Goal: Browse casually: Explore the website without a specific task or goal

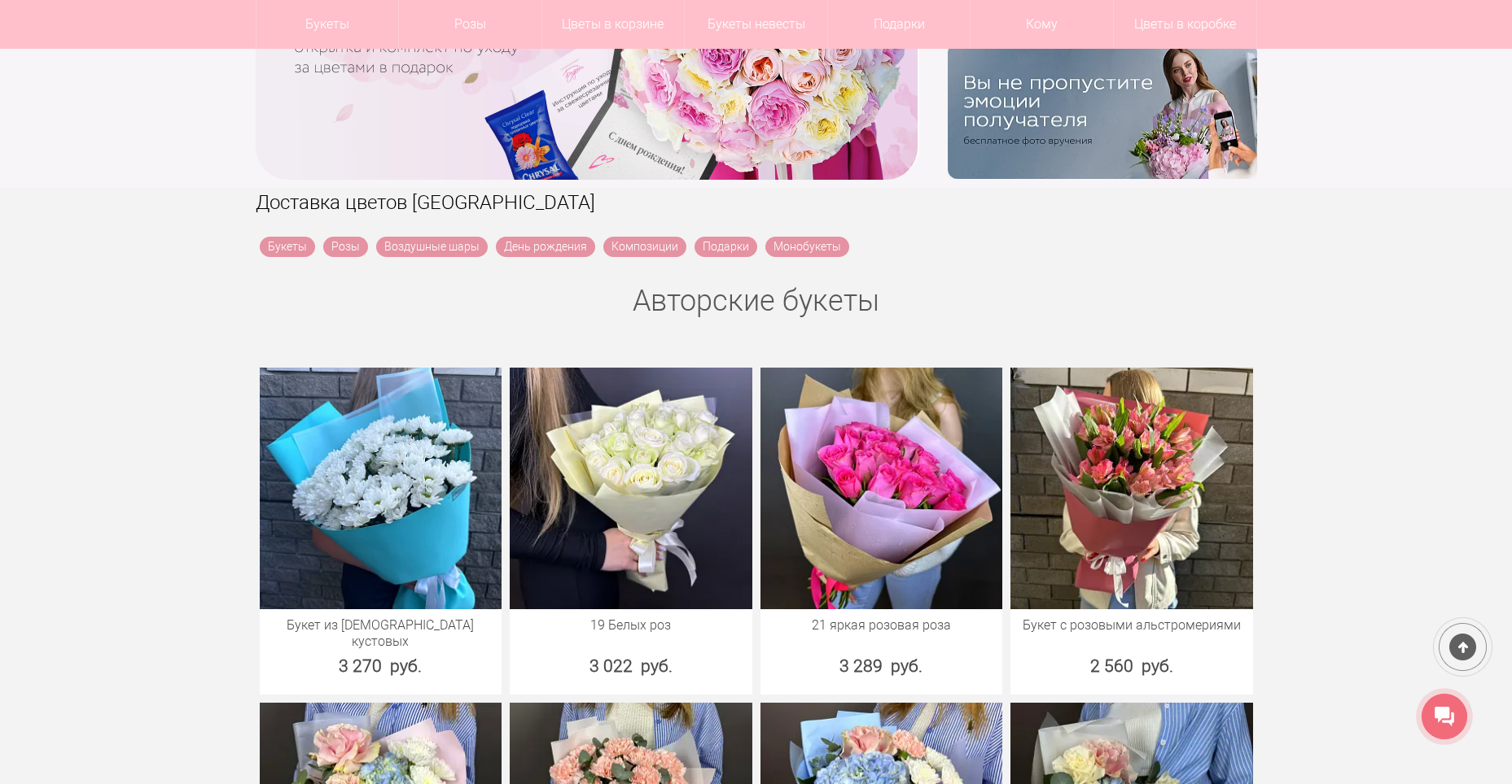
scroll to position [488, 0]
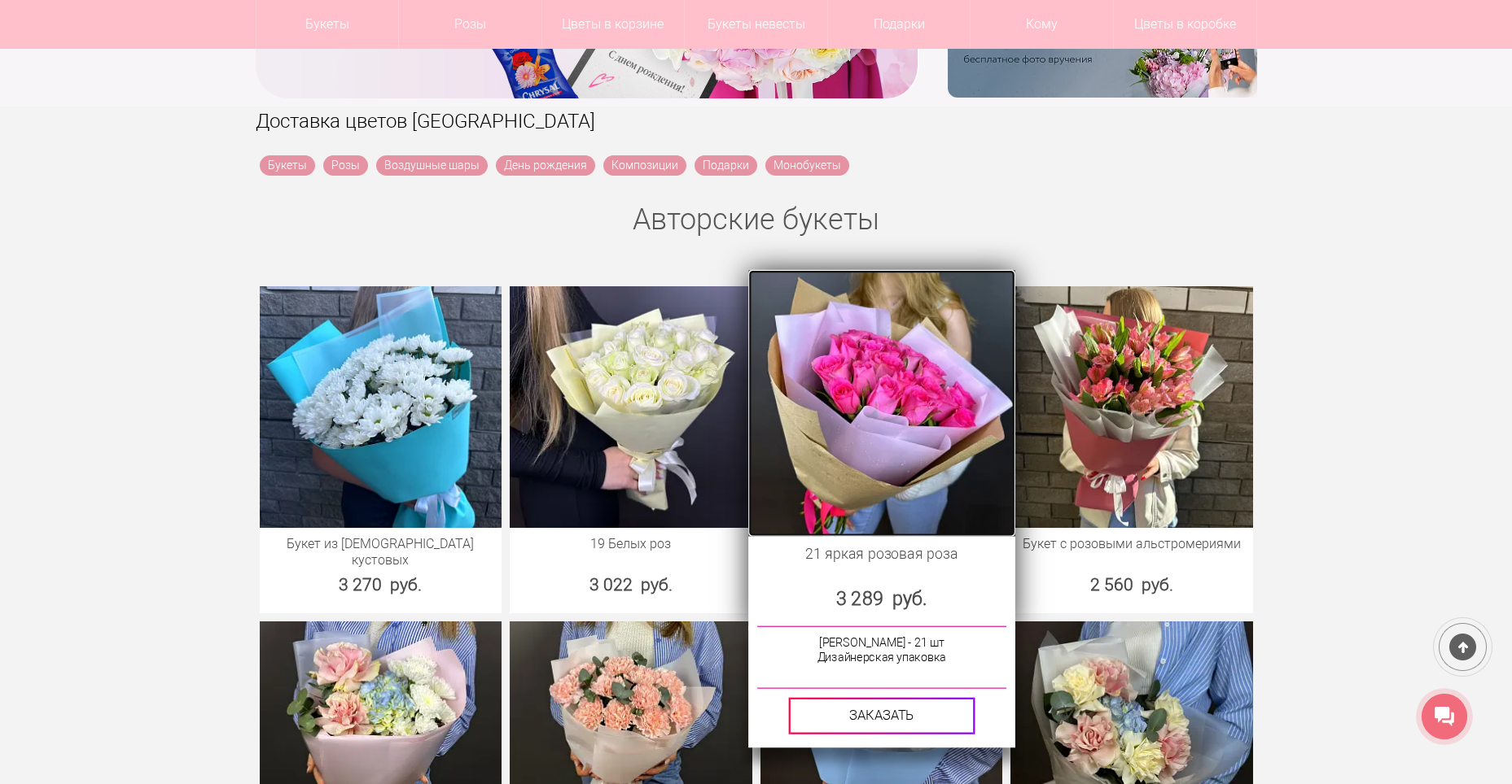
click at [894, 382] on img at bounding box center [881, 402] width 266 height 266
click at [874, 424] on img at bounding box center [881, 402] width 266 height 266
click at [770, 512] on img at bounding box center [881, 402] width 266 height 266
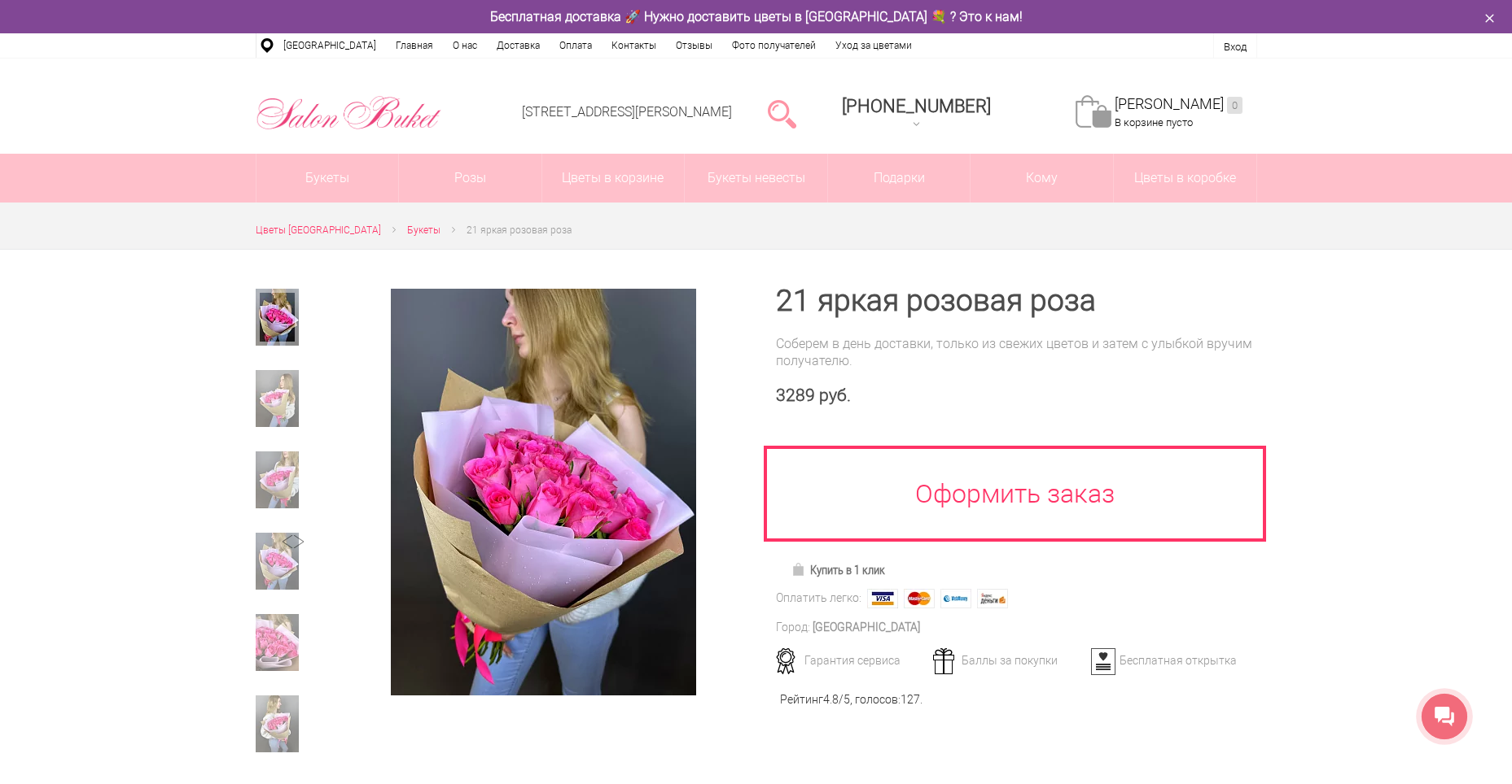
click at [742, 373] on div at bounding box center [543, 492] width 425 height 406
click at [708, 379] on link at bounding box center [543, 492] width 387 height 406
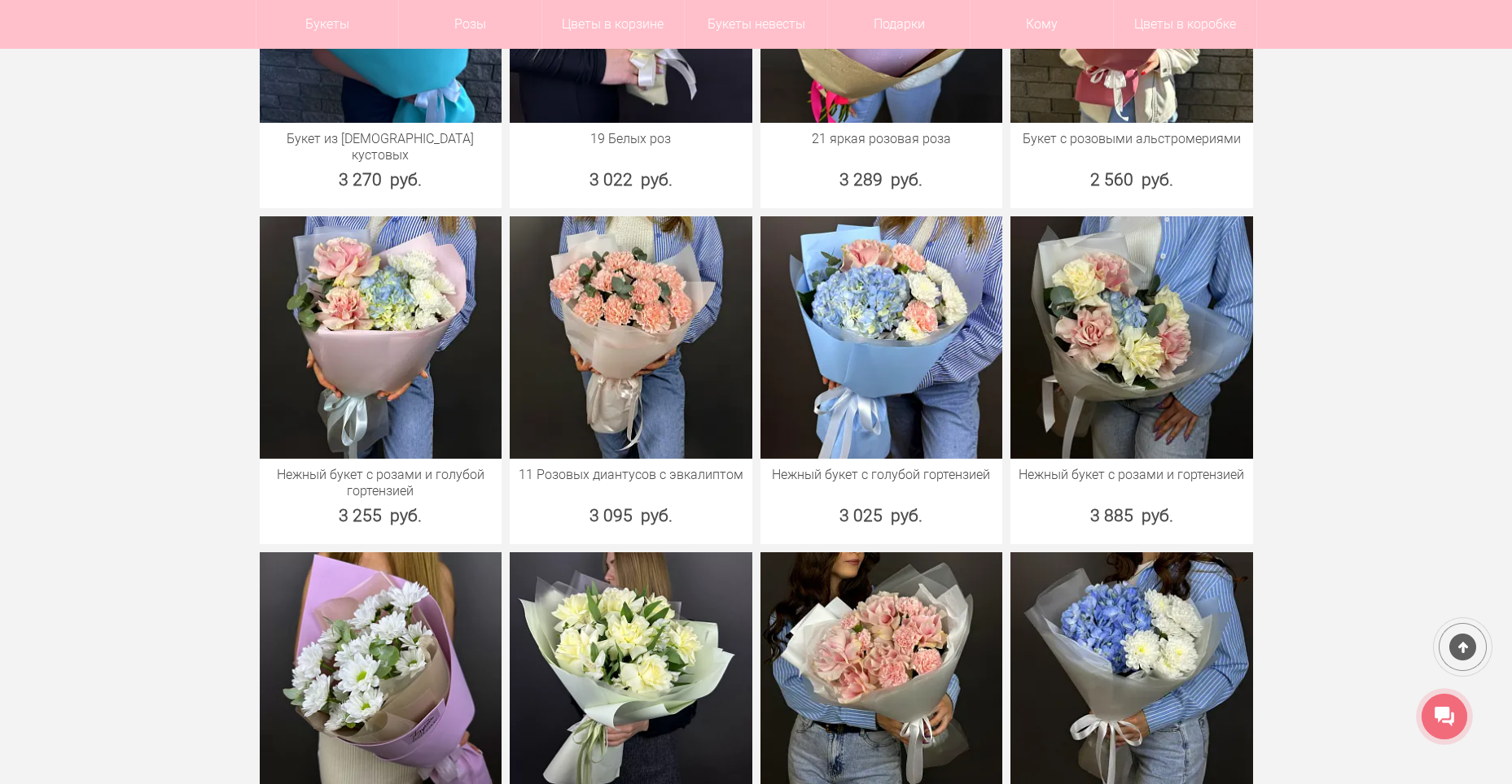
scroll to position [895, 0]
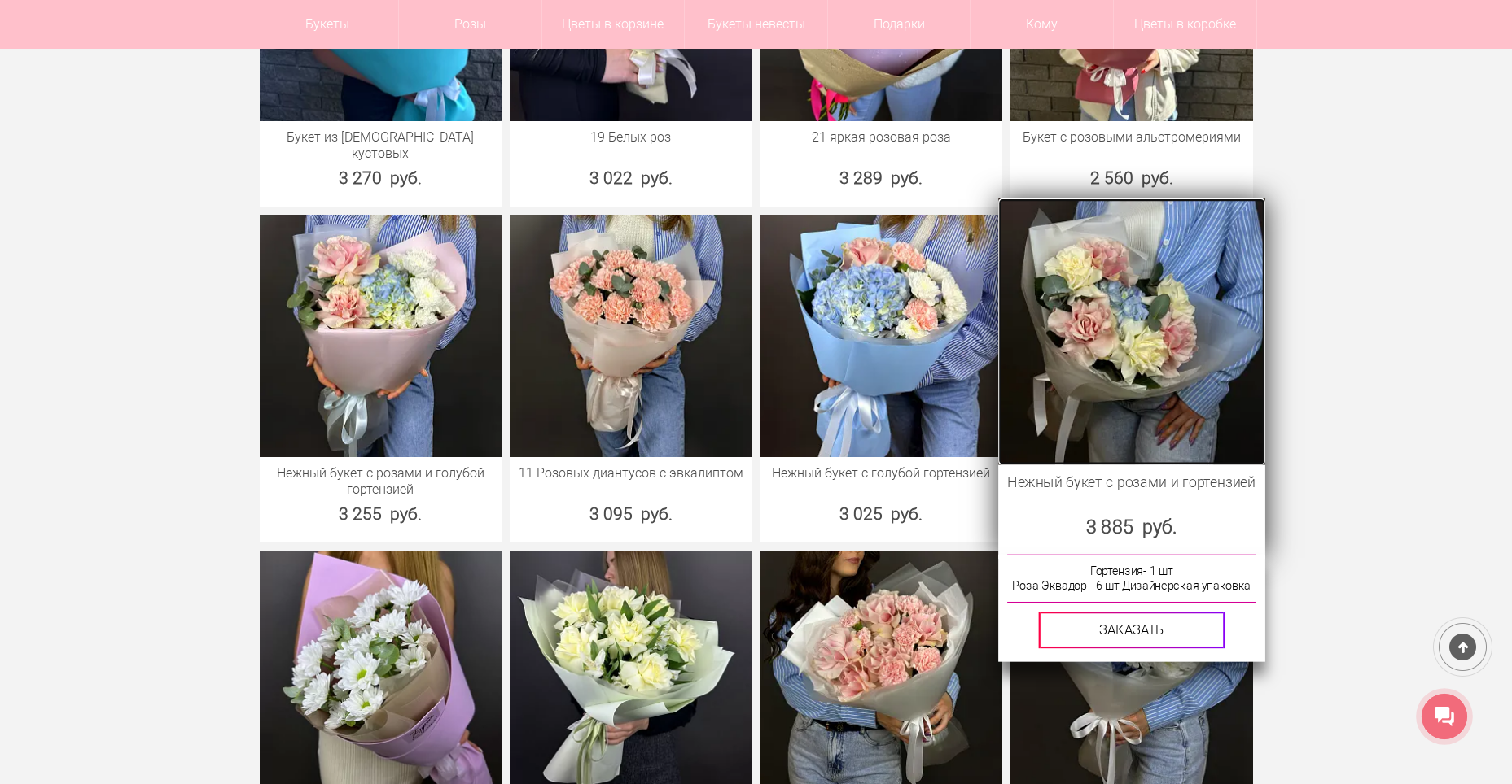
click at [1151, 310] on img at bounding box center [1131, 331] width 266 height 266
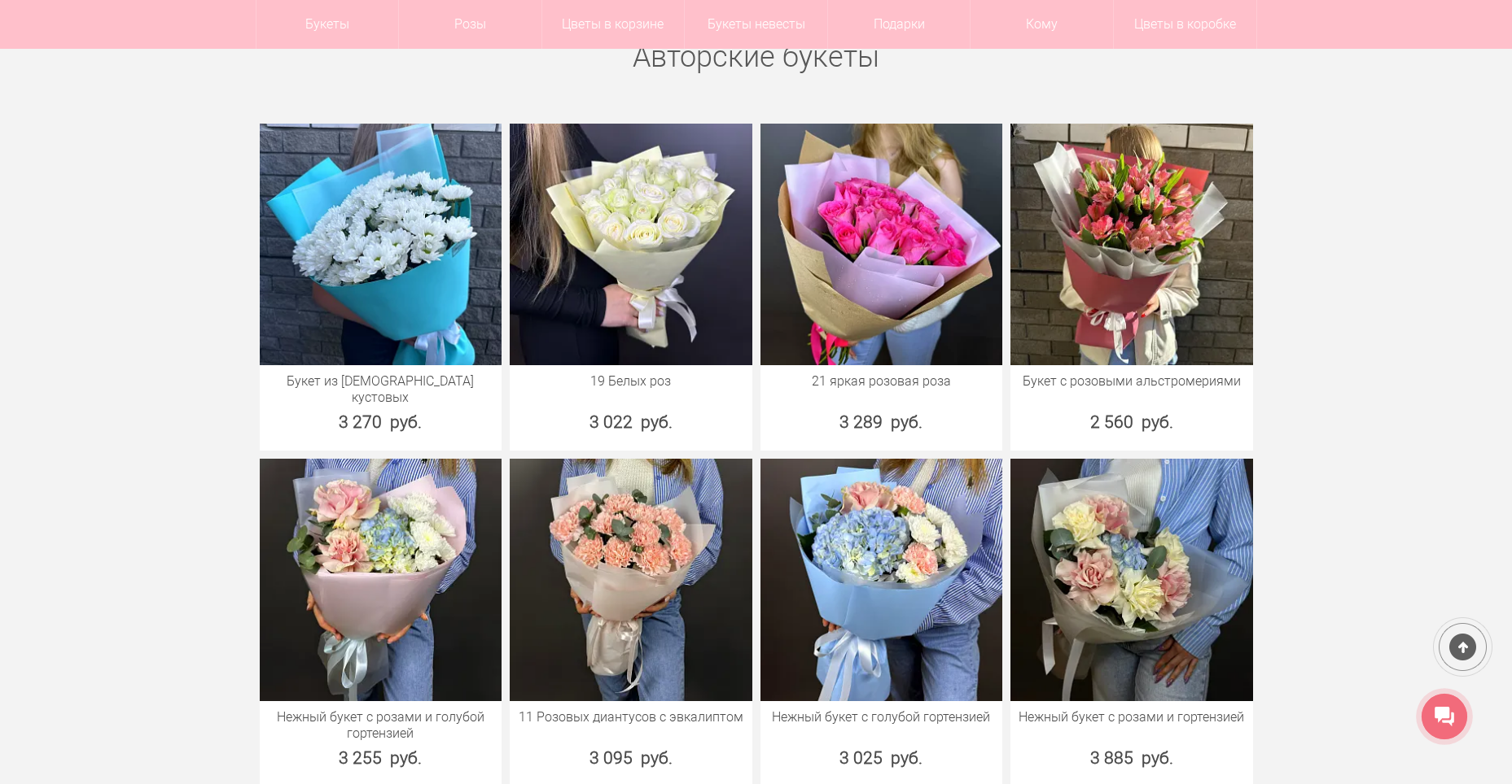
scroll to position [572, 0]
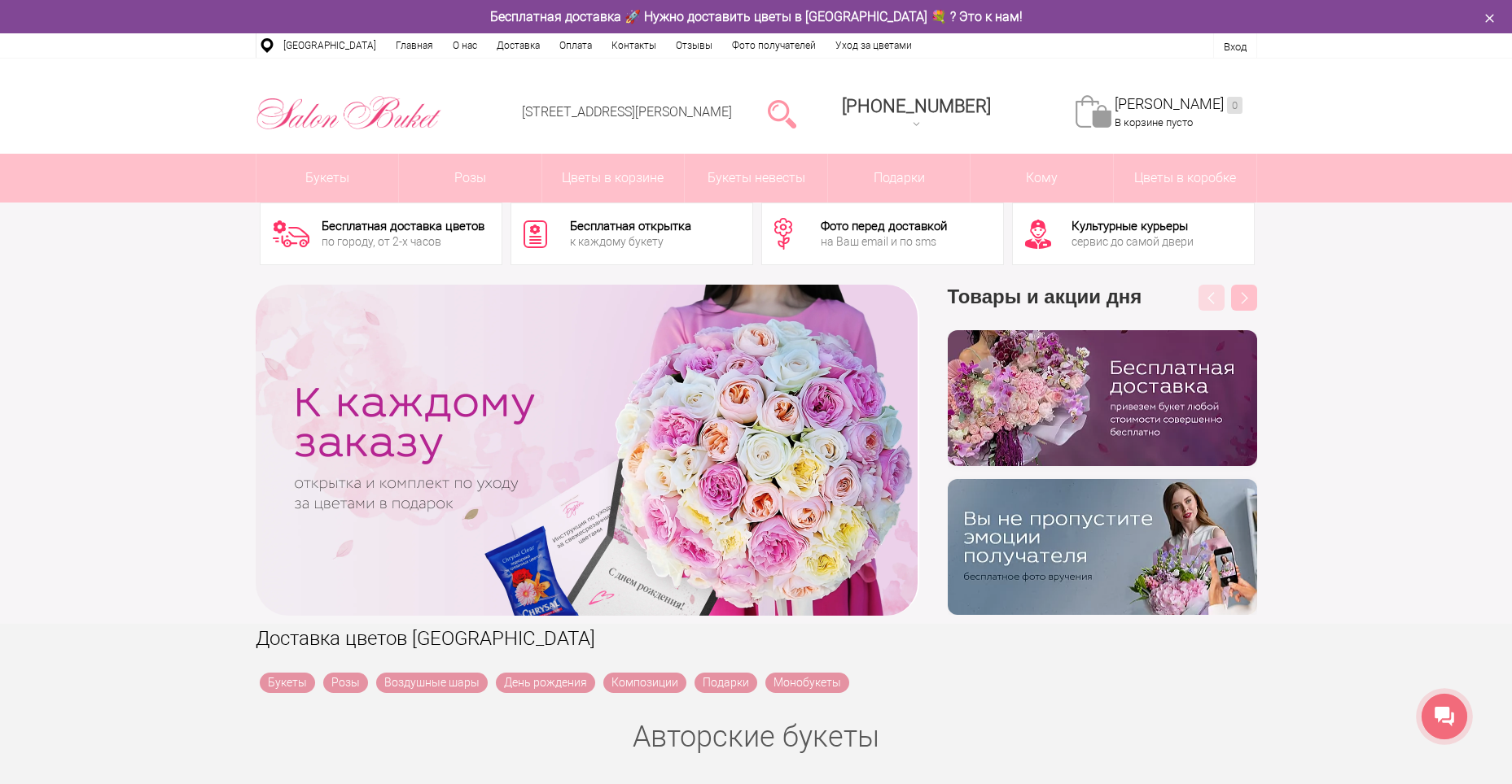
click at [177, 297] on div "‹ › Previous Товары и акции дня бесплатно Next" at bounding box center [756, 450] width 1512 height 348
